Goal: Task Accomplishment & Management: Use online tool/utility

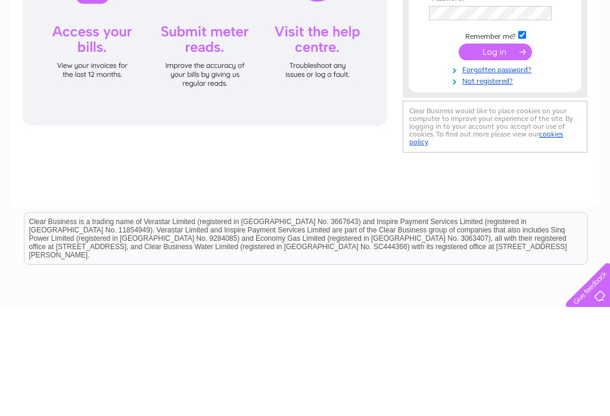
type input "[PERSON_NAME][EMAIL_ADDRESS][DOMAIN_NAME]"
click at [505, 160] on input "submit" at bounding box center [495, 160] width 73 height 17
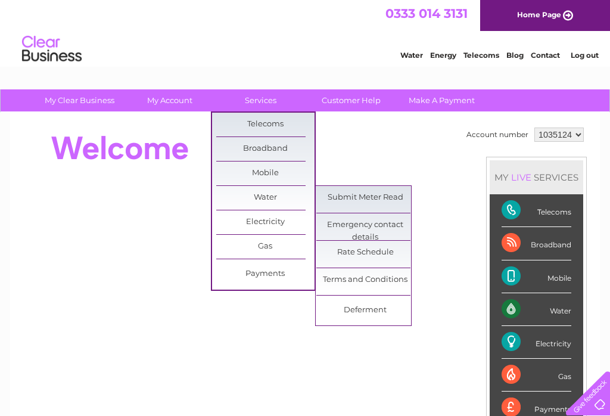
click at [386, 201] on link "Submit Meter Read" at bounding box center [365, 198] width 98 height 24
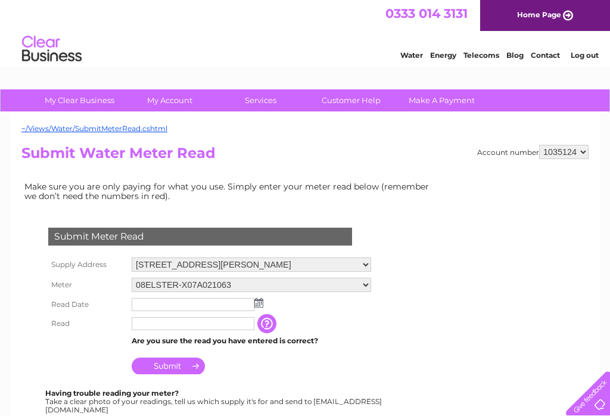
click at [263, 304] on img at bounding box center [258, 303] width 9 height 10
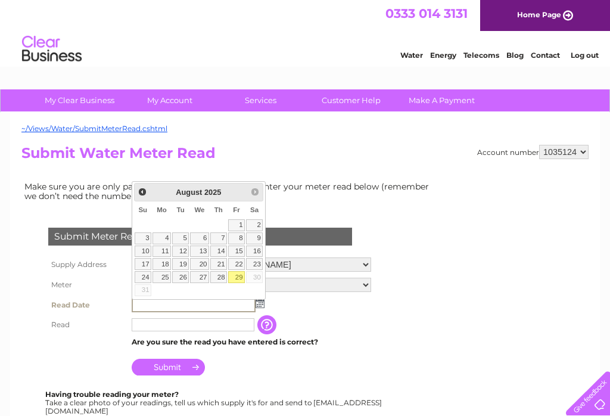
click at [244, 279] on link "29" at bounding box center [236, 277] width 17 height 12
type input "2025/08/29"
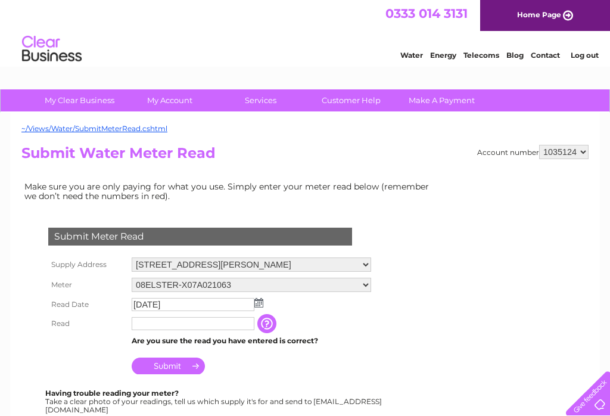
click at [369, 289] on select "08ELSTER-X07A021063" at bounding box center [251, 285] width 239 height 14
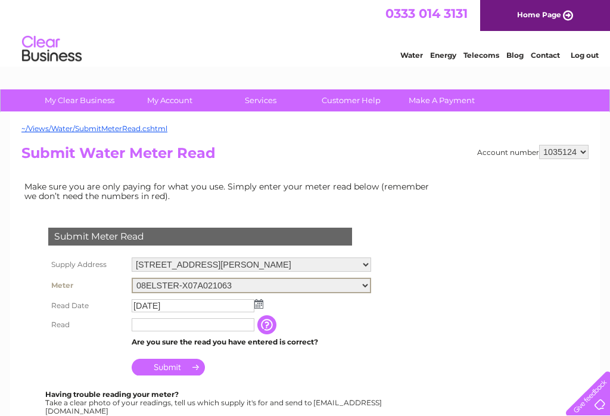
click at [228, 327] on input "text" at bounding box center [193, 324] width 123 height 13
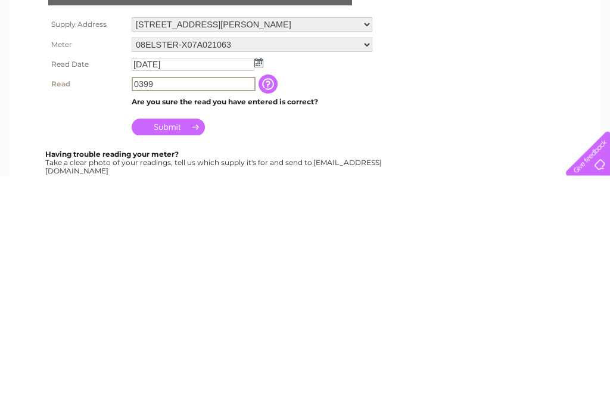
type input "0399"
click at [185, 359] on input "Submit" at bounding box center [168, 367] width 73 height 17
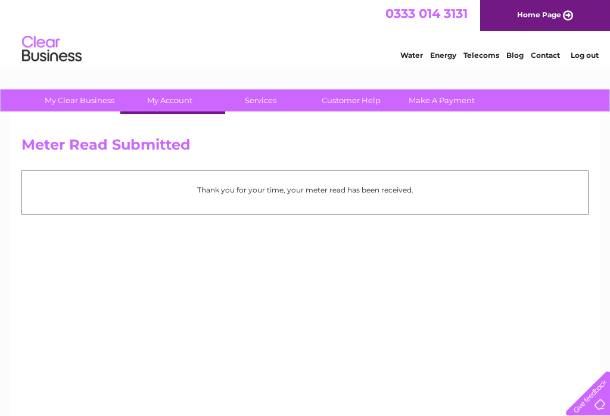
click at [592, 57] on link "Log out" at bounding box center [585, 55] width 28 height 9
